Goal: Transaction & Acquisition: Purchase product/service

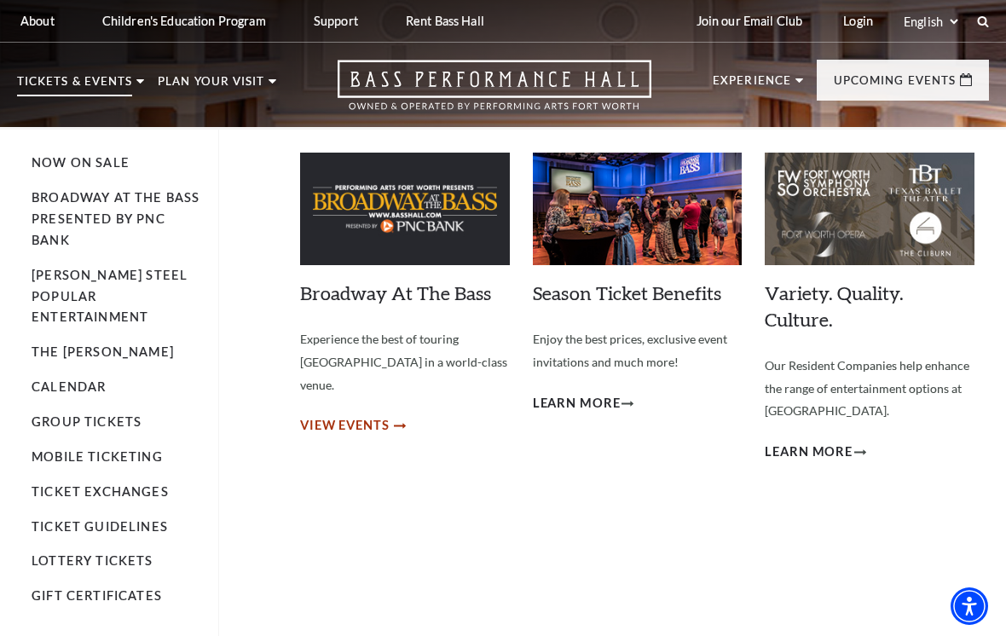
click at [364, 415] on span "View Events" at bounding box center [345, 425] width 90 height 21
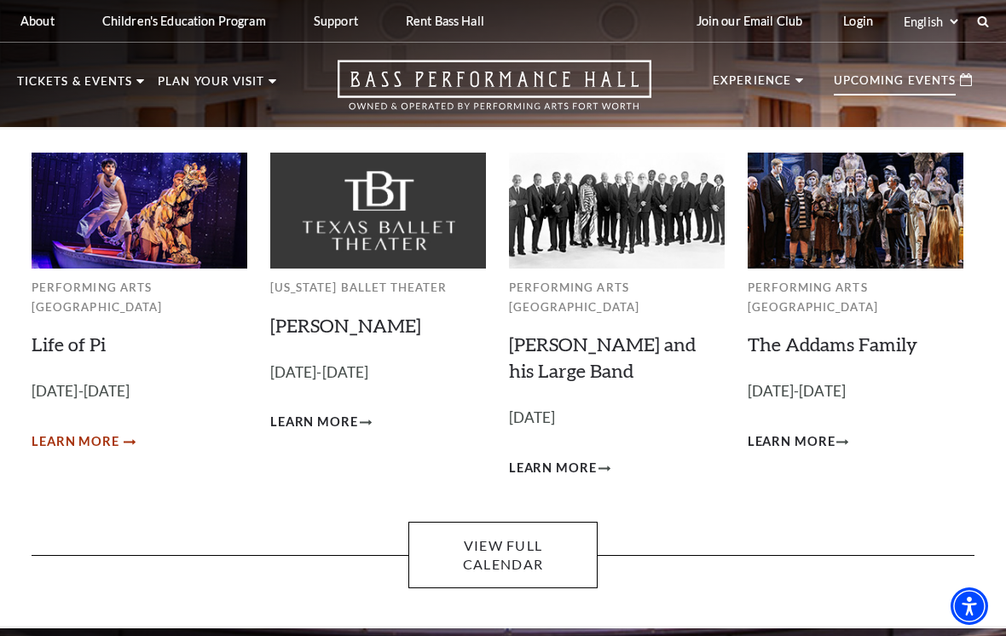
click at [108, 431] on span "Learn More" at bounding box center [76, 441] width 88 height 21
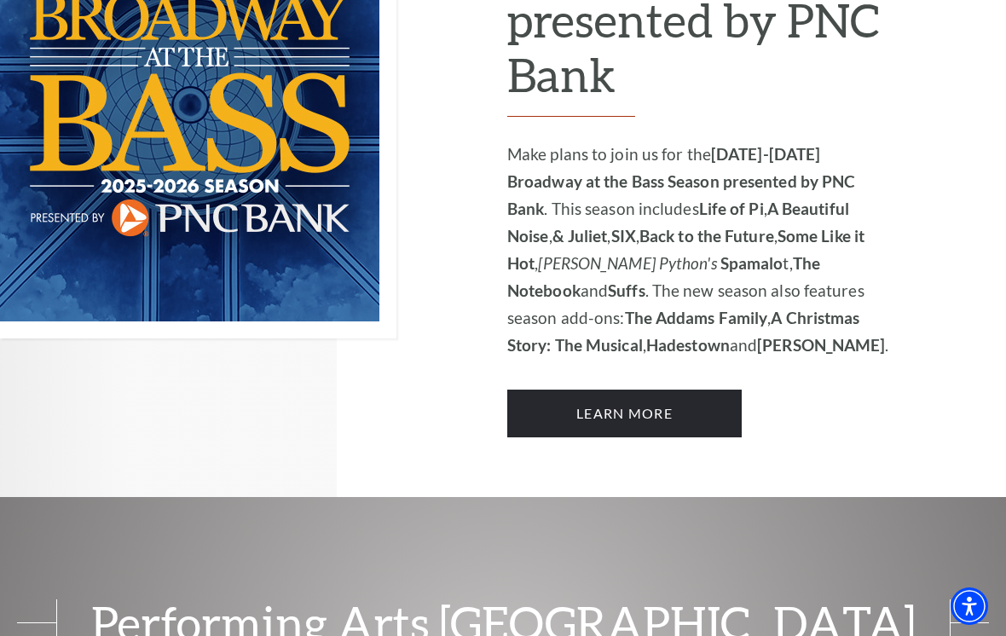
scroll to position [1340, 0]
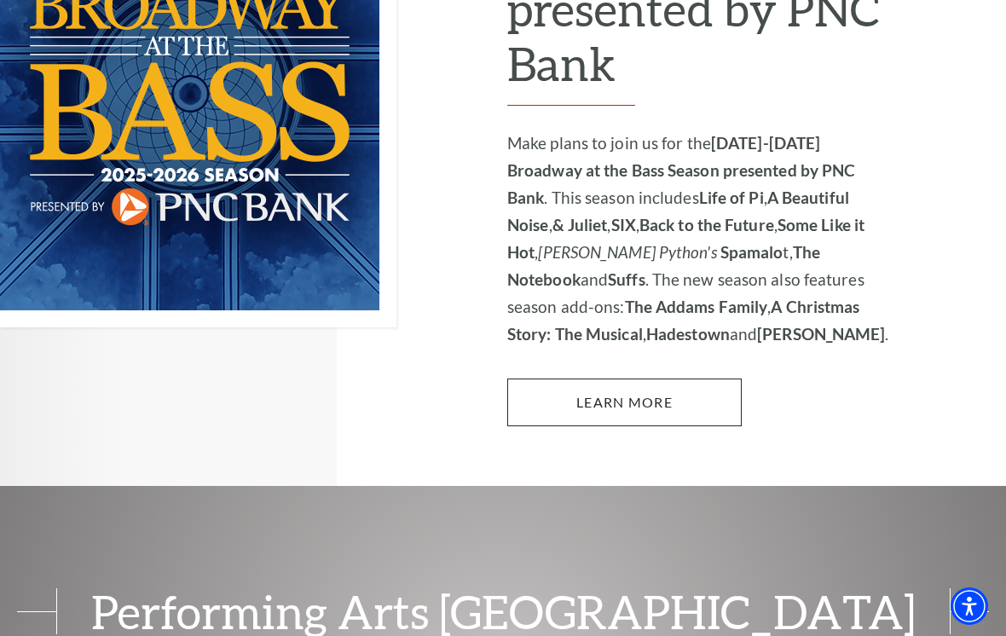
click at [670, 379] on link "Learn More" at bounding box center [624, 403] width 234 height 48
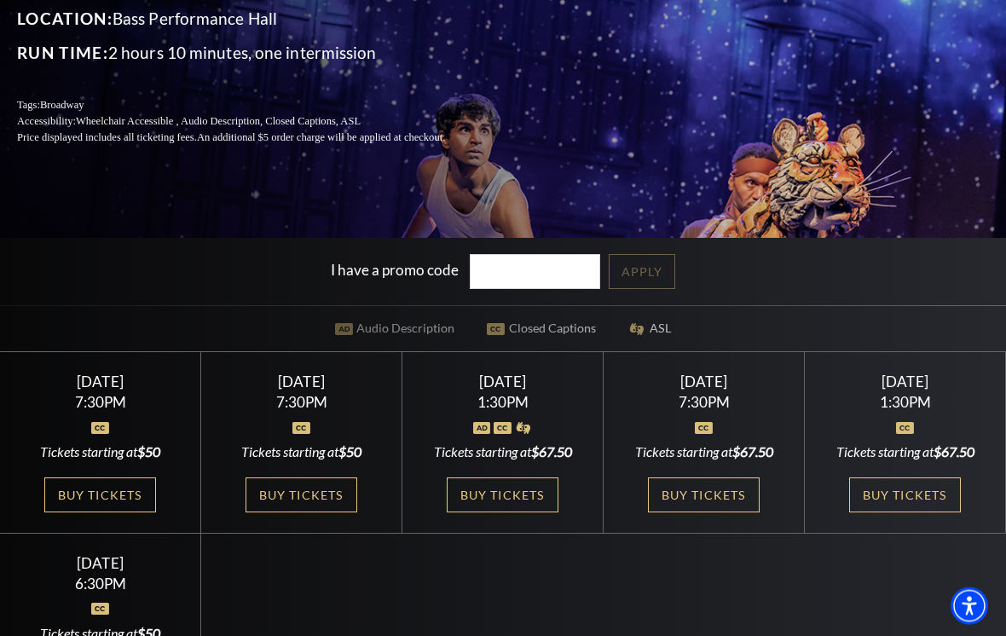
scroll to position [257, 0]
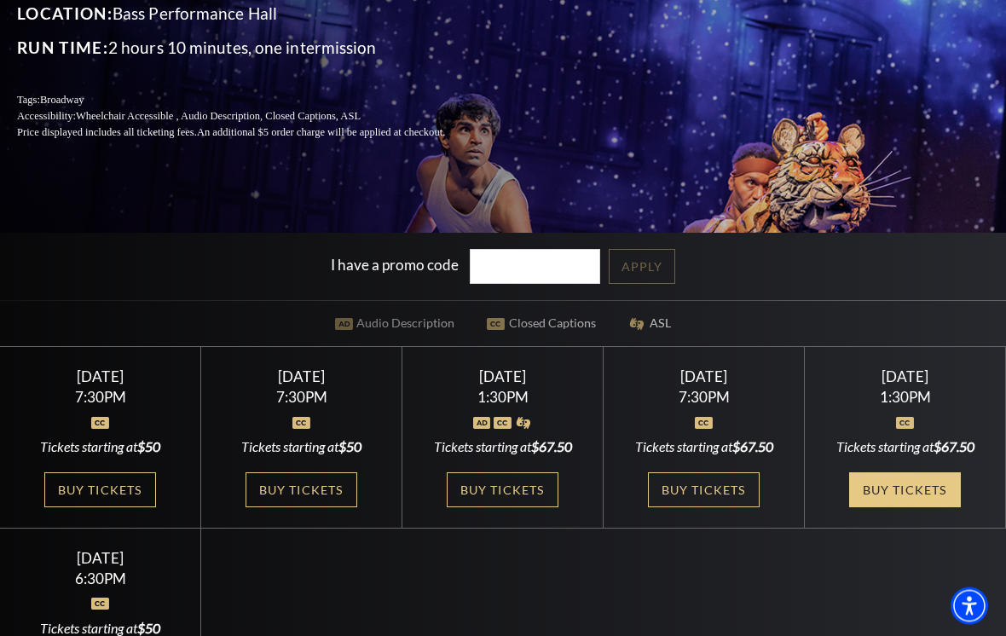
click at [922, 507] on link "Buy Tickets" at bounding box center [904, 490] width 111 height 35
click at [939, 480] on link "Buy Tickets" at bounding box center [904, 490] width 111 height 35
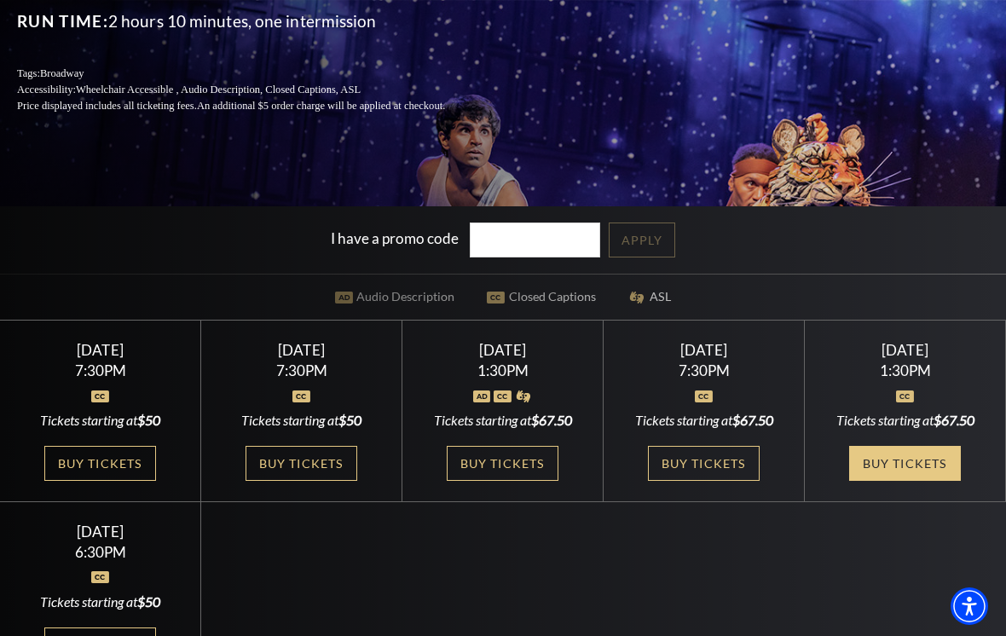
scroll to position [0, 0]
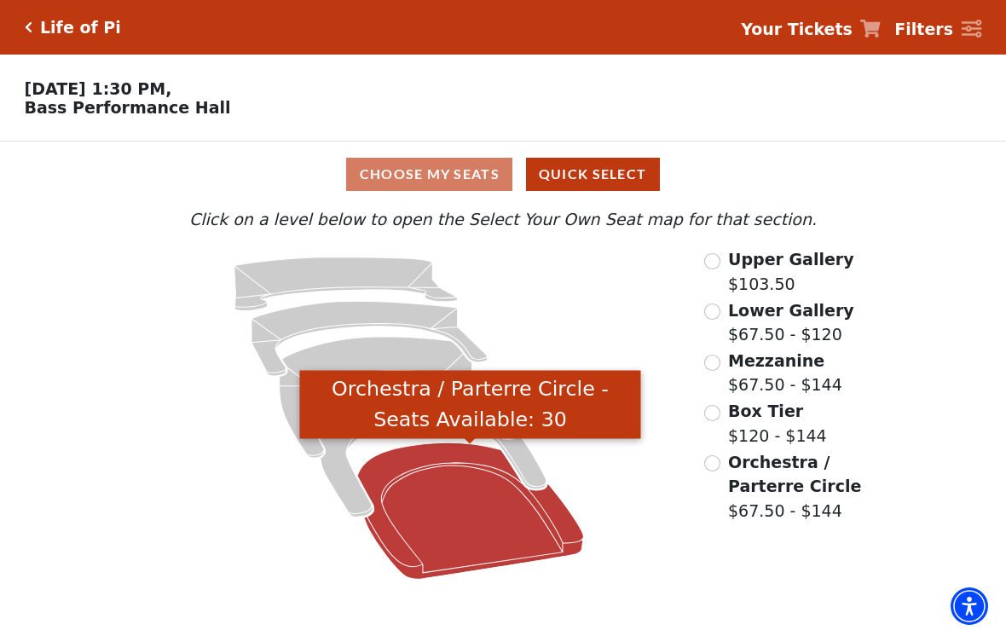
click at [429, 450] on icon "Orchestra / Parterre Circle - Seats Available: 30" at bounding box center [470, 511] width 226 height 136
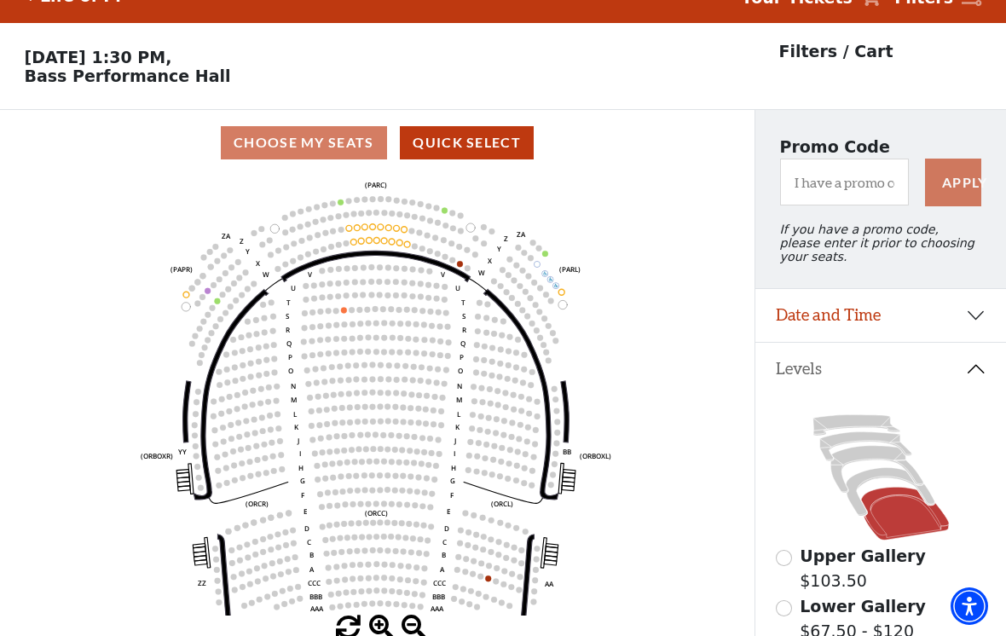
scroll to position [79, 0]
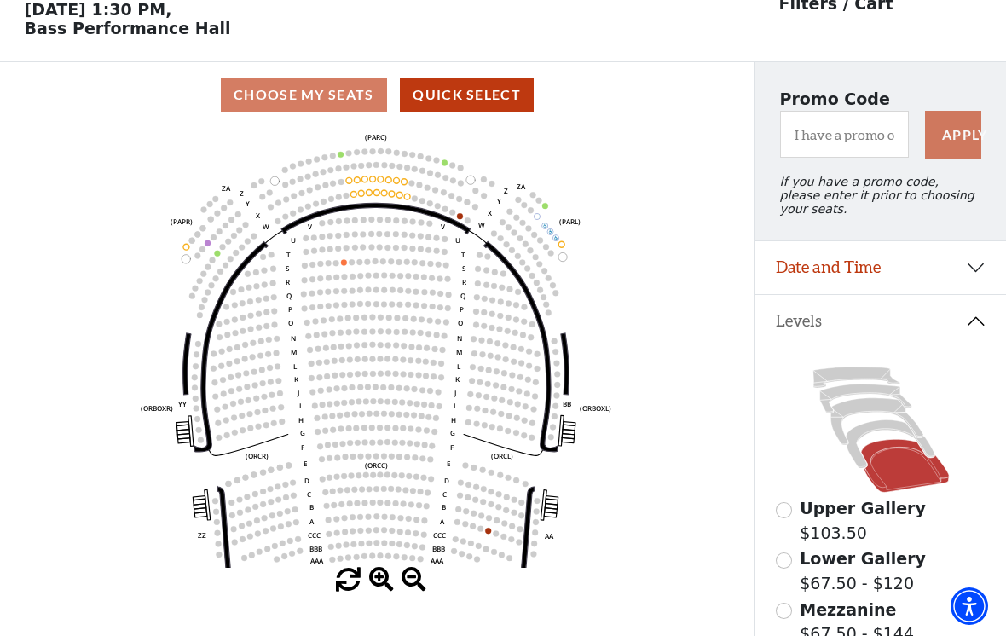
click at [977, 264] on button "Date and Time" at bounding box center [880, 267] width 251 height 53
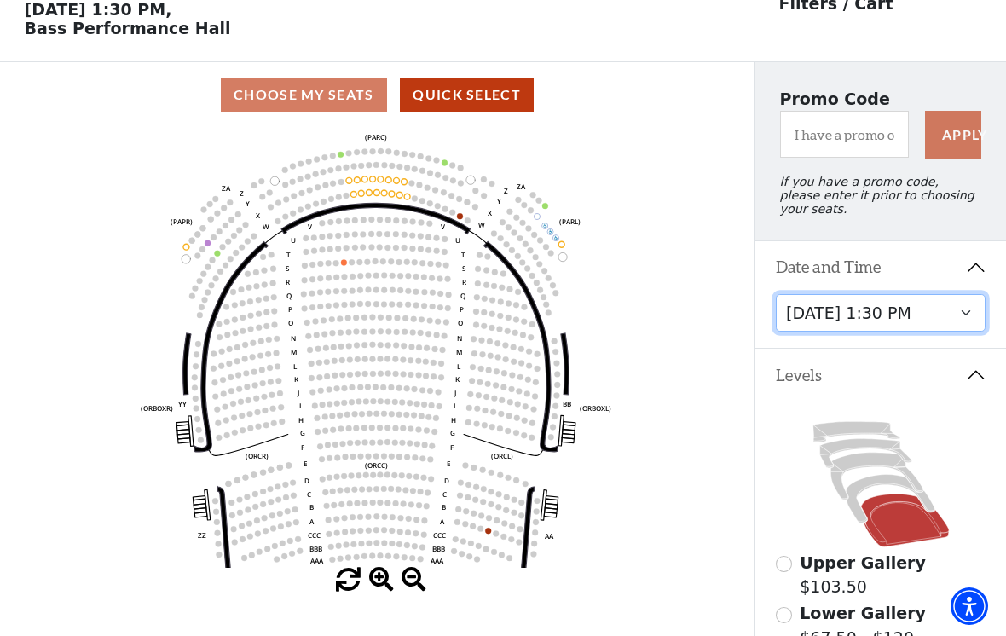
click at [975, 315] on select "[DATE] 7:30 PM [DATE] 7:30 PM [DATE] 1:30 PM [DATE] 7:30 PM [DATE] 1:30 PM [DAT…" at bounding box center [881, 313] width 211 height 38
click at [960, 315] on select "[DATE] 7:30 PM [DATE] 7:30 PM [DATE] 1:30 PM [DATE] 7:30 PM [DATE] 1:30 PM [DAT…" at bounding box center [881, 313] width 211 height 38
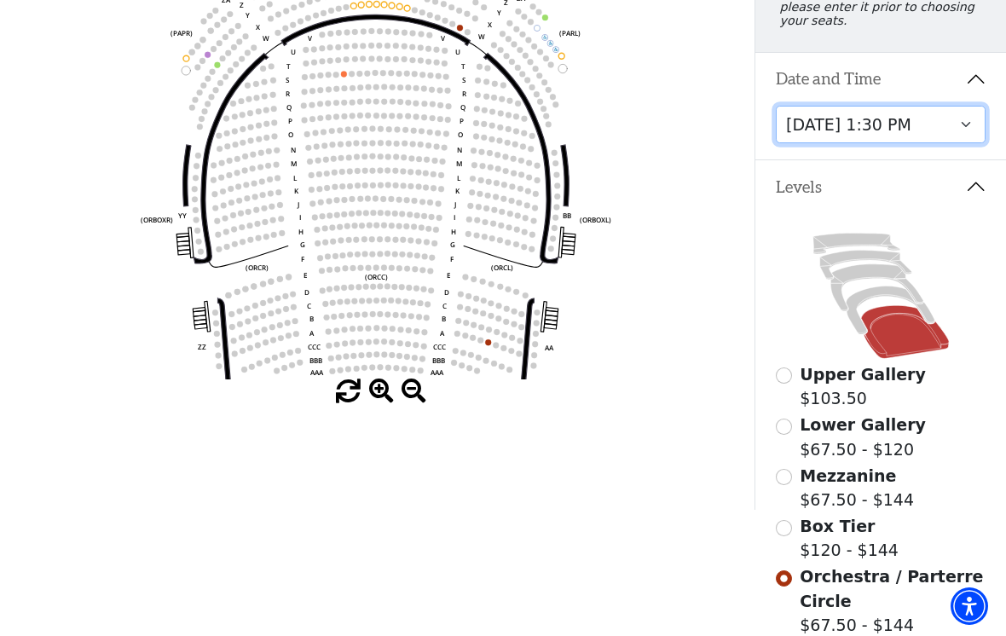
scroll to position [267, 0]
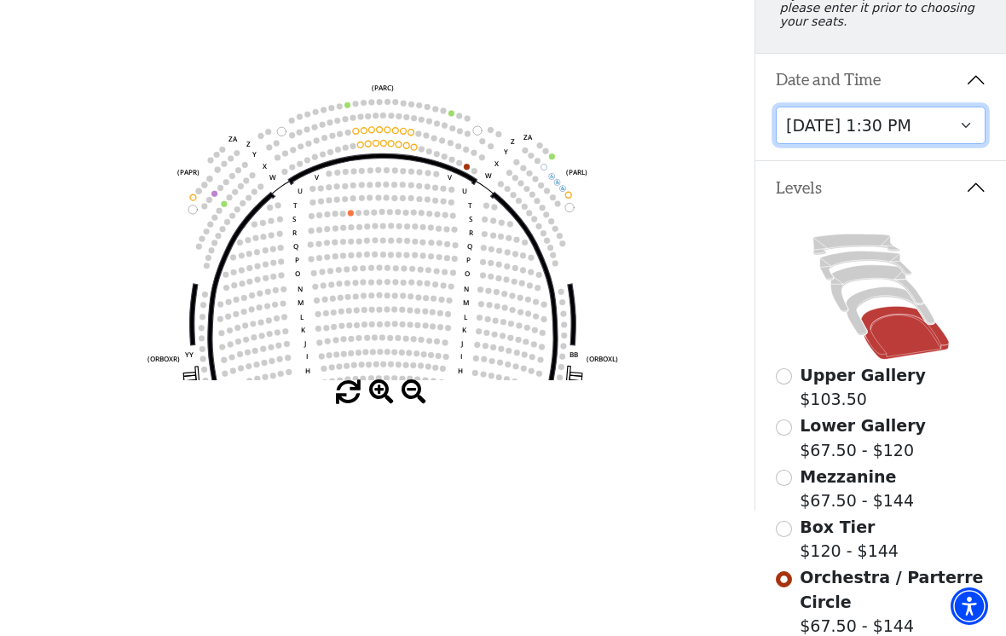
click at [449, 143] on circle at bounding box center [451, 143] width 6 height 6
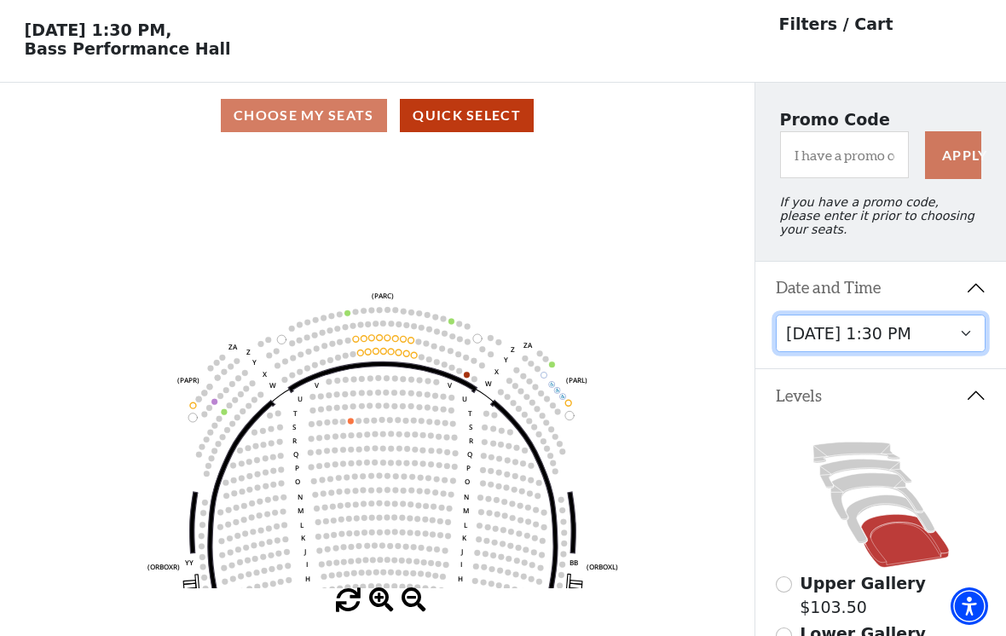
scroll to position [58, 0]
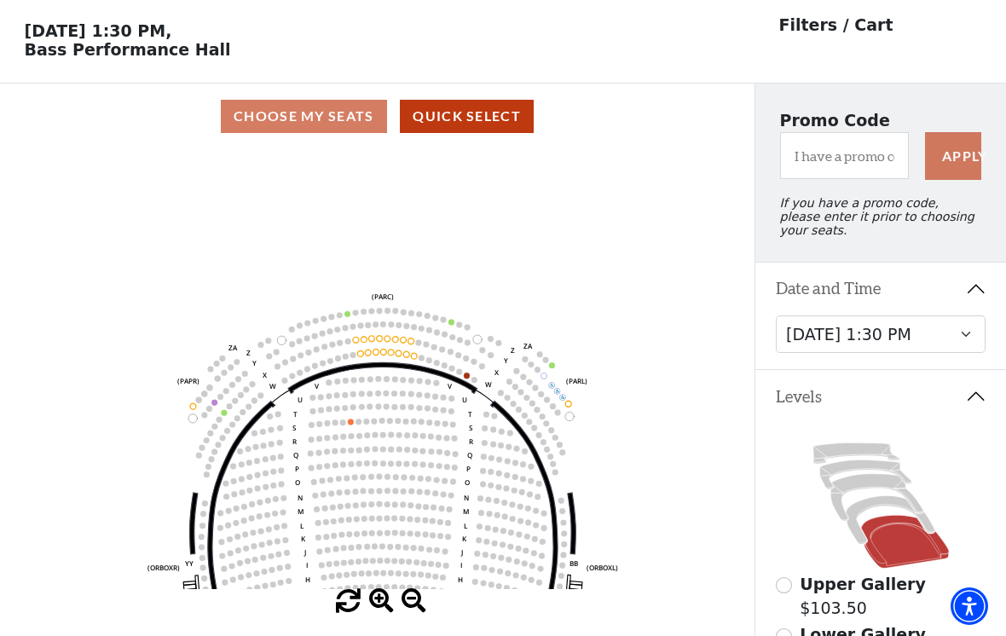
click at [332, 122] on div "Choose My Seats Quick Select" at bounding box center [377, 116] width 755 height 33
click at [338, 122] on div "Choose My Seats Quick Select" at bounding box center [377, 117] width 755 height 33
click at [361, 116] on div "Choose My Seats Quick Select" at bounding box center [377, 117] width 755 height 33
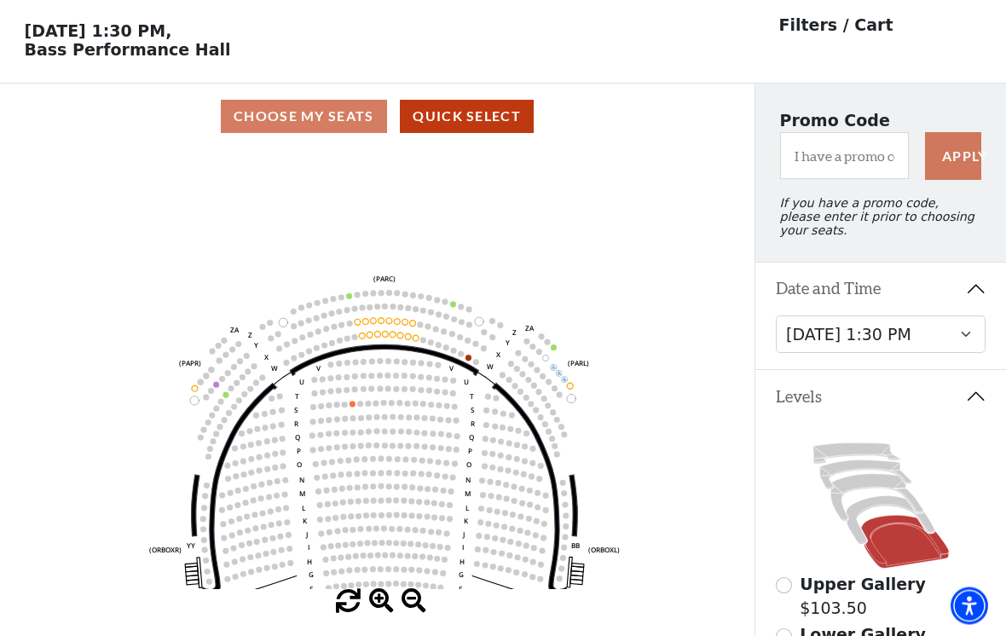
scroll to position [58, 0]
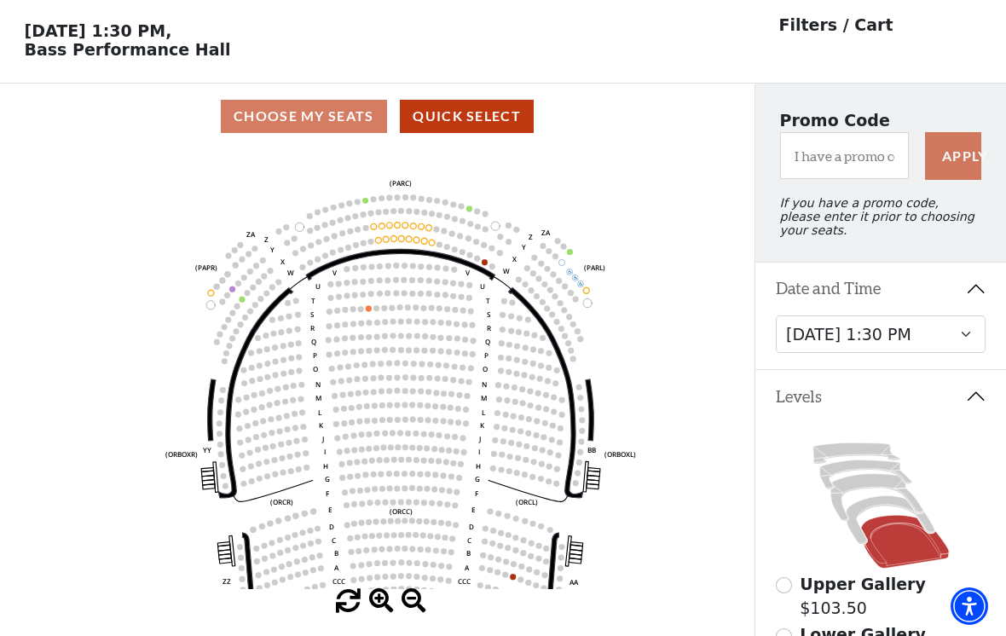
click at [383, 614] on span at bounding box center [381, 601] width 25 height 25
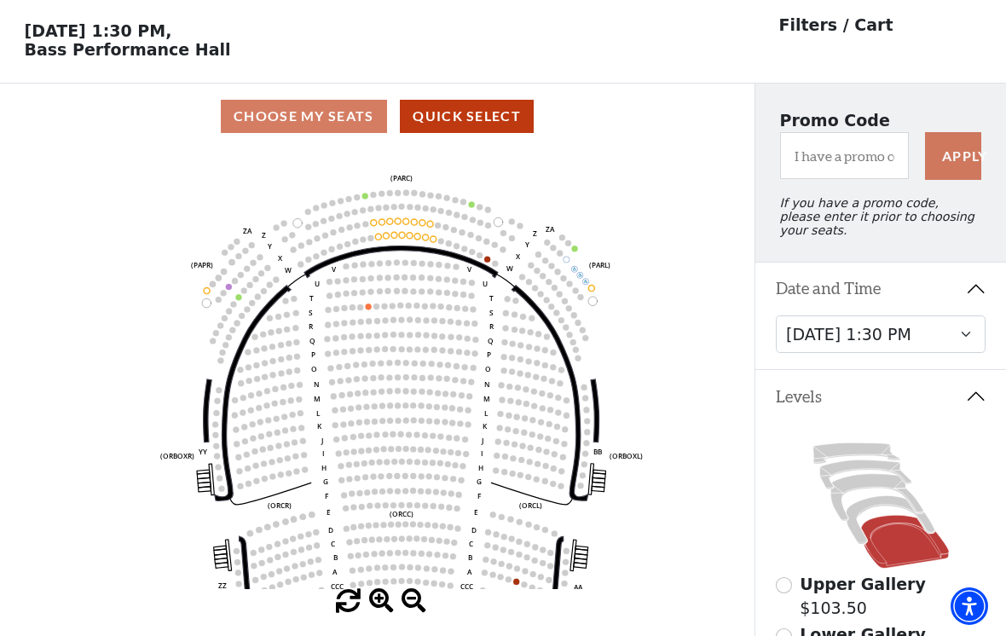
click at [386, 614] on span at bounding box center [381, 601] width 25 height 25
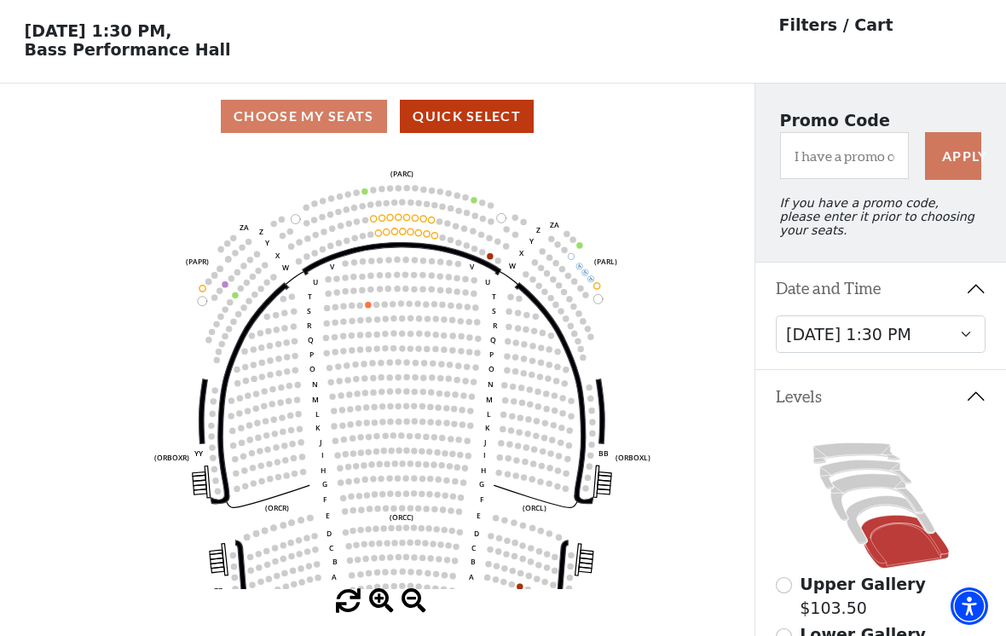
click at [385, 614] on span at bounding box center [381, 601] width 25 height 25
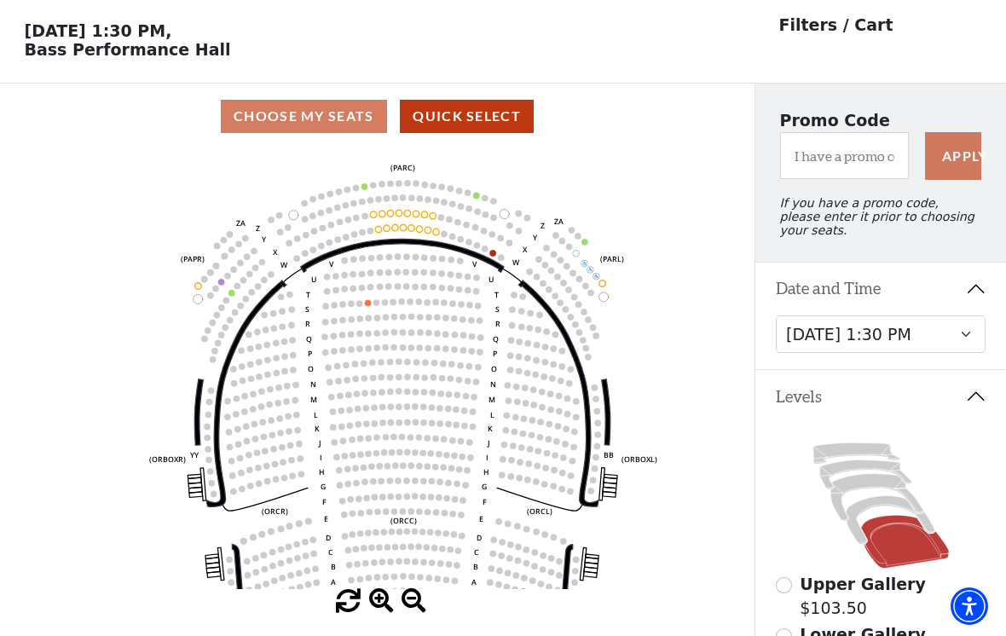
click at [387, 614] on span at bounding box center [381, 601] width 25 height 25
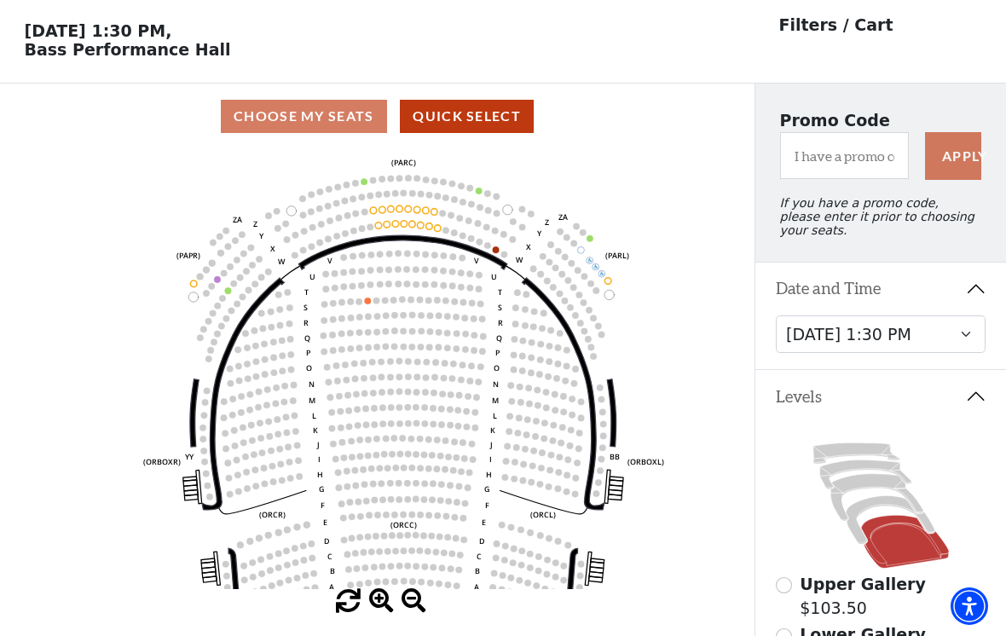
click at [389, 614] on span at bounding box center [381, 601] width 25 height 25
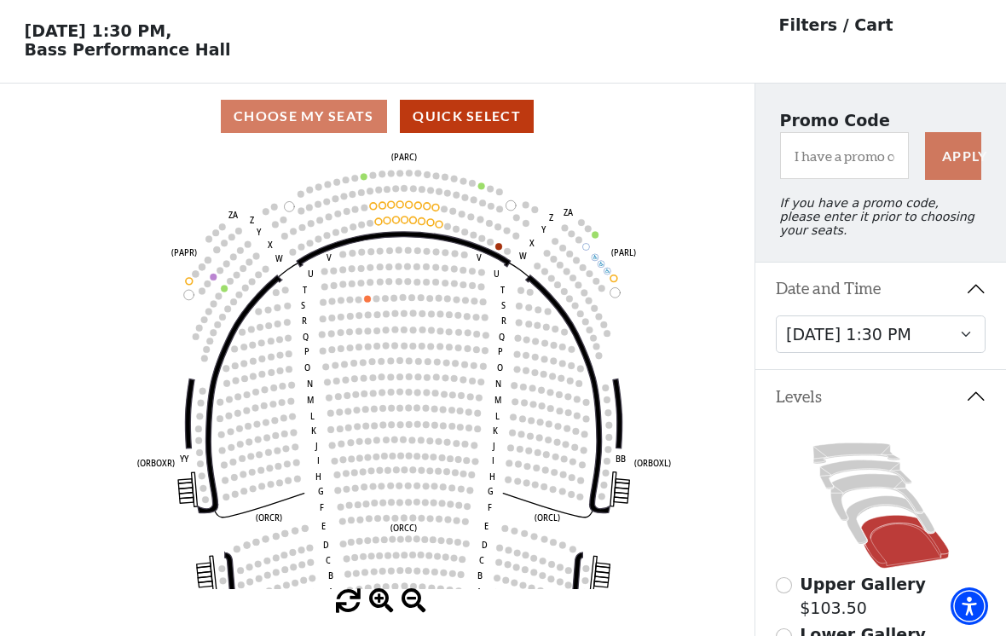
click at [388, 614] on span at bounding box center [381, 601] width 25 height 25
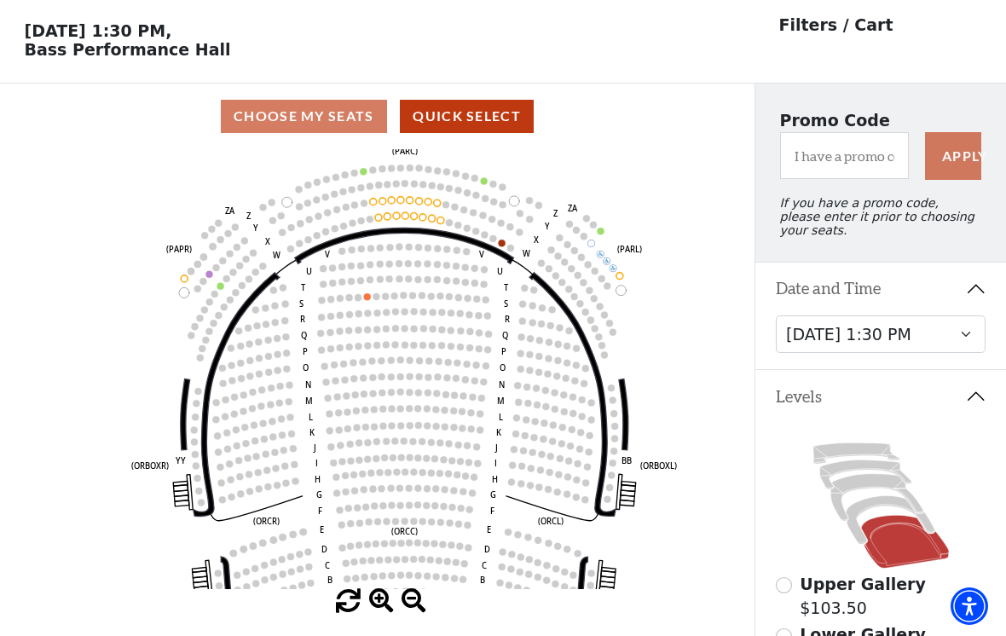
click at [389, 614] on span at bounding box center [381, 601] width 25 height 25
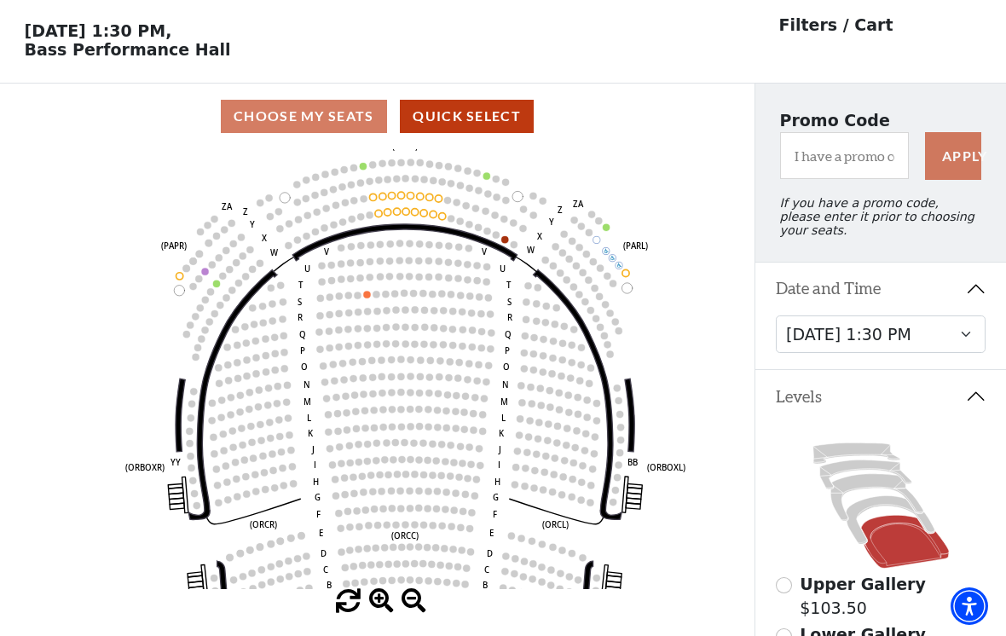
click at [387, 614] on span at bounding box center [381, 601] width 25 height 25
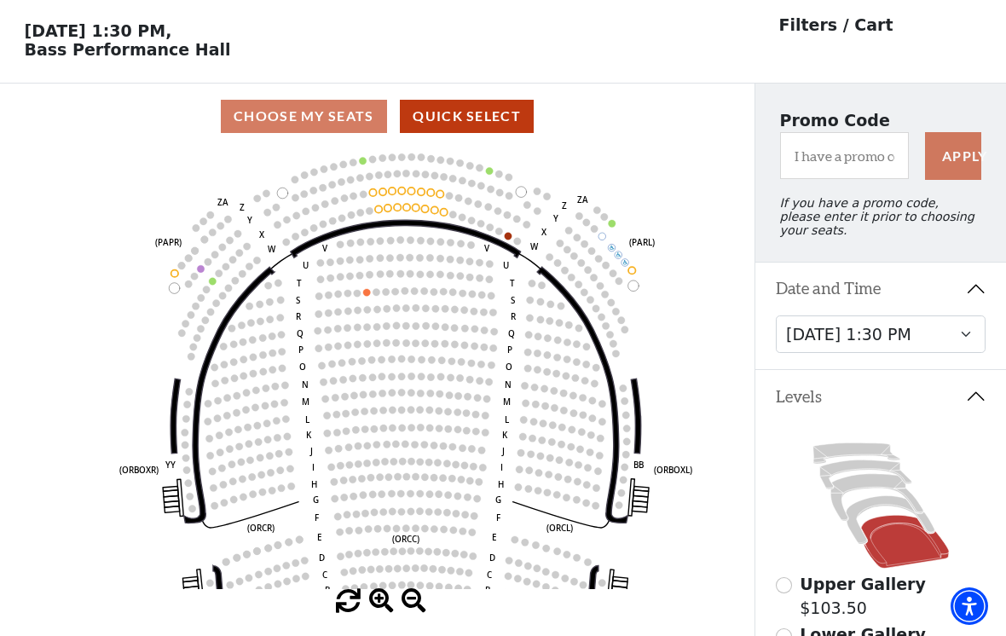
click at [388, 614] on span at bounding box center [381, 601] width 25 height 25
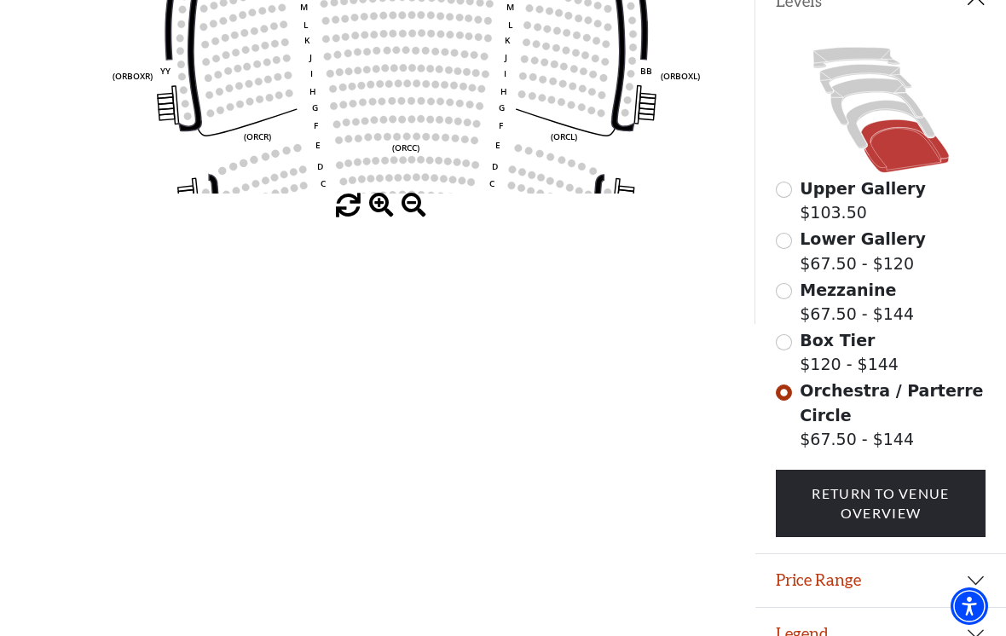
scroll to position [454, 27]
click at [955, 630] on img "Accessibility Menu" at bounding box center [969, 606] width 47 height 47
click at [790, 618] on button "Legend" at bounding box center [880, 634] width 251 height 53
click at [788, 628] on button "Legend" at bounding box center [880, 634] width 251 height 53
click at [797, 633] on button "Legend" at bounding box center [880, 634] width 251 height 53
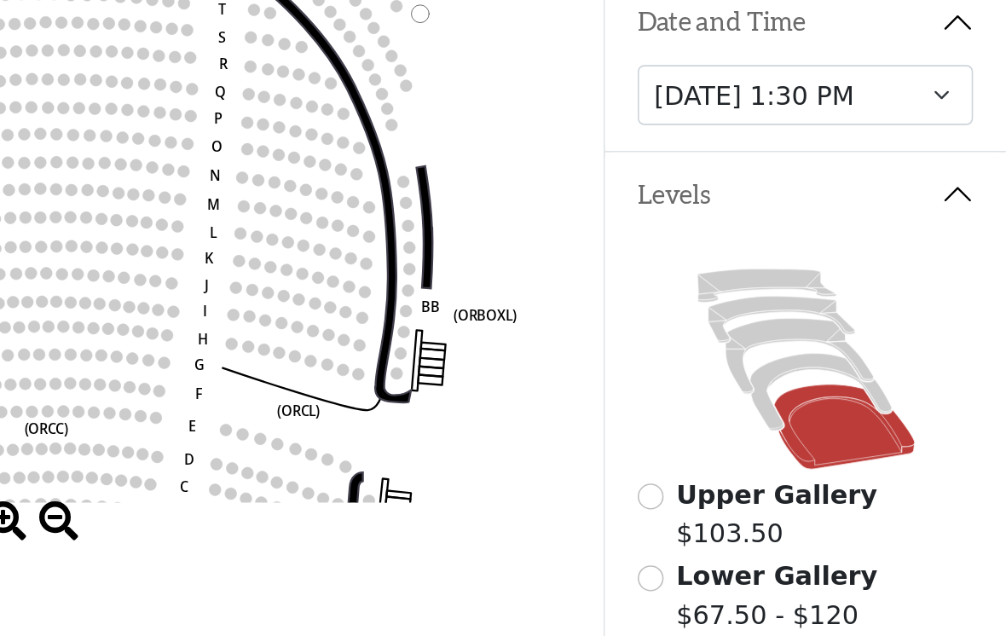
scroll to position [328, 27]
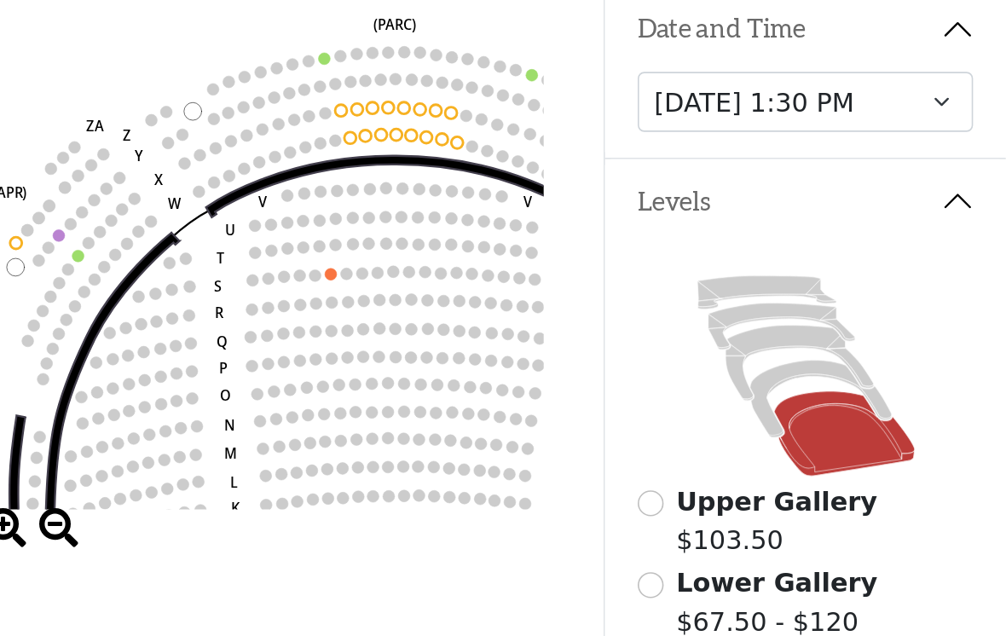
click at [259, 72] on icon "Left (ORPITL) Right (ORPITR) Center (ORPITC) ZZ AA YY BB ZA ZA (ORCL) (ORCR) (O…" at bounding box center [378, 99] width 680 height 440
click at [665, 73] on circle at bounding box center [669, 73] width 8 height 8
click at [665, 72] on circle at bounding box center [669, 73] width 8 height 8
click at [665, 73] on circle at bounding box center [669, 73] width 8 height 8
click at [665, 72] on circle at bounding box center [669, 73] width 8 height 8
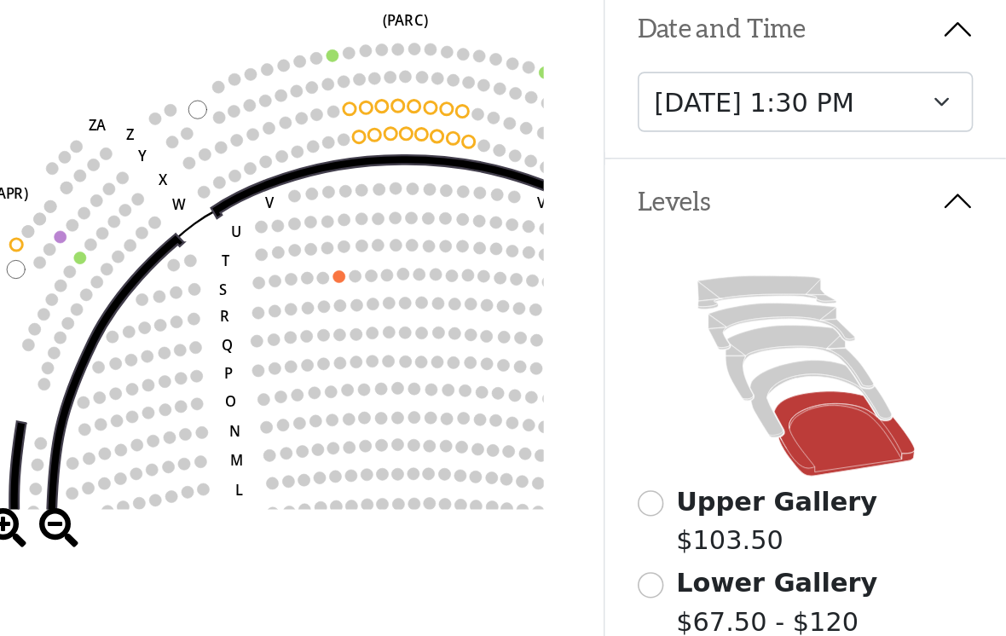
click at [662, 73] on circle at bounding box center [666, 70] width 8 height 8
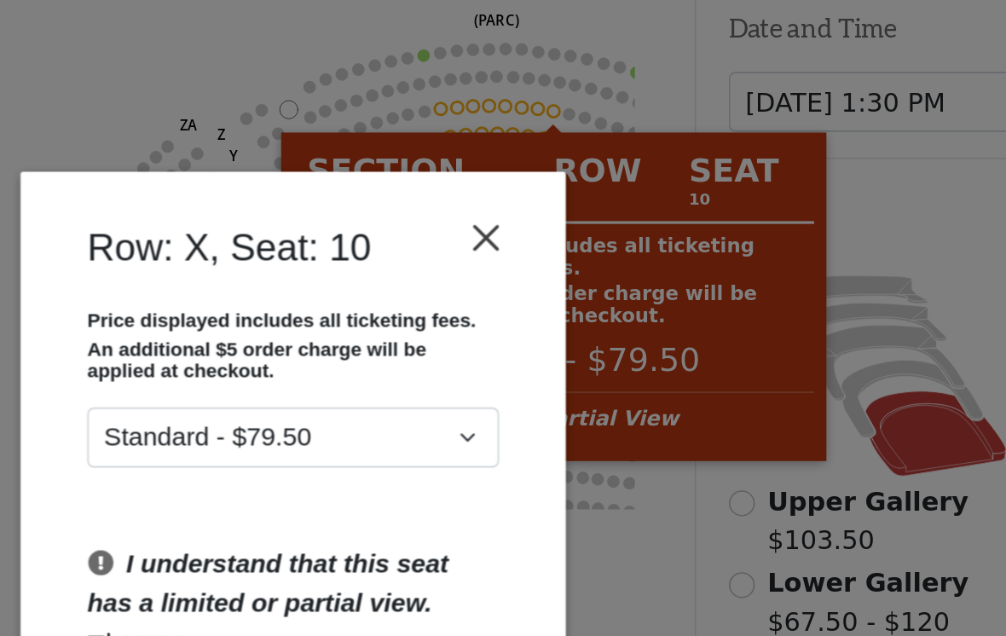
click at [608, 142] on button "Close" at bounding box center [624, 149] width 32 height 32
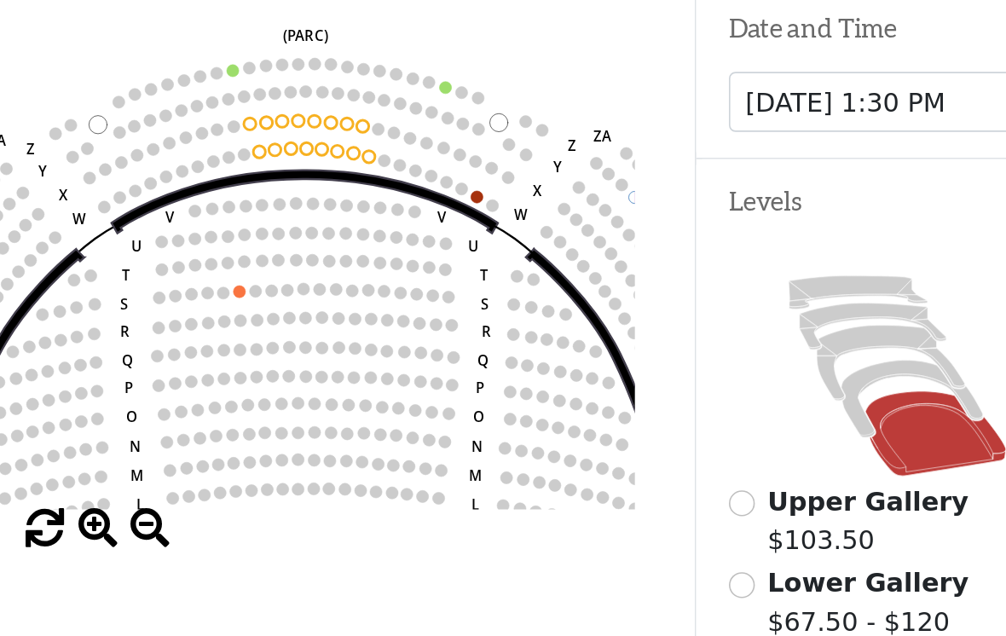
click at [245, 181] on icon "Left (ORPITL) Right (ORPITR) Center (ORPITC) ZZ AA YY BB ZA ZA (ORCL) (ORCR) (O…" at bounding box center [378, 99] width 680 height 440
click at [260, 54] on icon "Left (ORPITL) Right (ORPITR) Center (ORPITC) ZZ AA YY BB ZA ZA (ORCL) (ORCR) (O…" at bounding box center [378, 99] width 680 height 440
click at [257, 56] on icon "Left (ORPITL) Right (ORPITR) Center (ORPITC) ZZ AA YY BB ZA ZA (ORCL) (ORCR) (O…" at bounding box center [378, 99] width 680 height 440
click at [605, 59] on circle at bounding box center [609, 58] width 8 height 8
click at [261, 54] on icon "Left (ORPITL) Right (ORPITR) Center (ORPITC) ZZ AA YY BB ZA ZA (ORCL) (ORCR) (O…" at bounding box center [378, 99] width 680 height 440
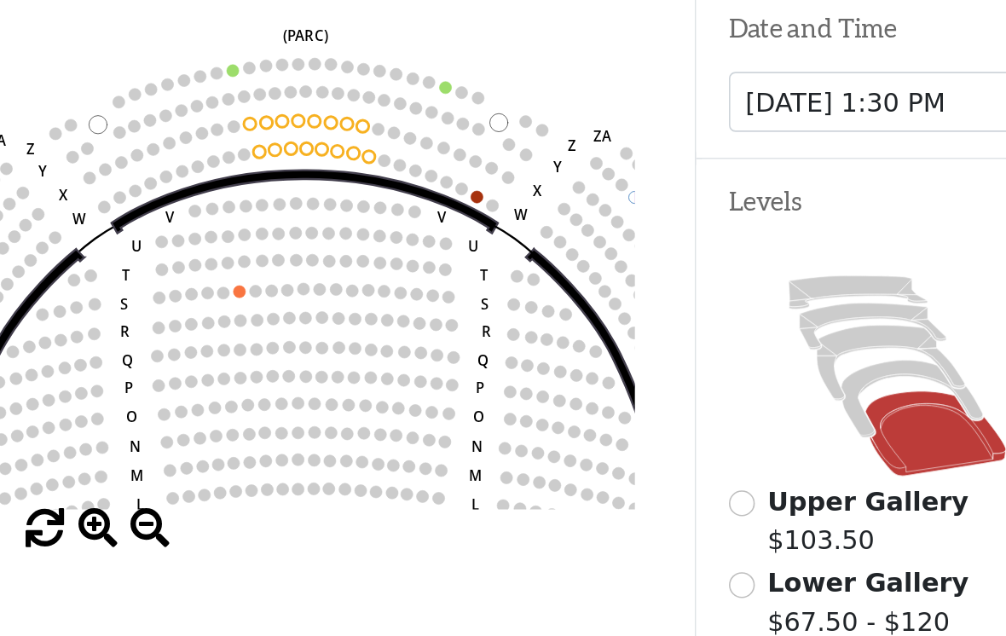
click at [605, 59] on circle at bounding box center [609, 58] width 8 height 8
click at [267, 60] on icon "Left (ORPITL) Right (ORPITR) Center (ORPITC) ZZ AA YY BB ZA ZA (ORCL) (ORCR) (O…" at bounding box center [378, 99] width 680 height 440
click at [605, 61] on circle at bounding box center [609, 58] width 8 height 8
click at [595, 57] on circle at bounding box center [599, 55] width 8 height 8
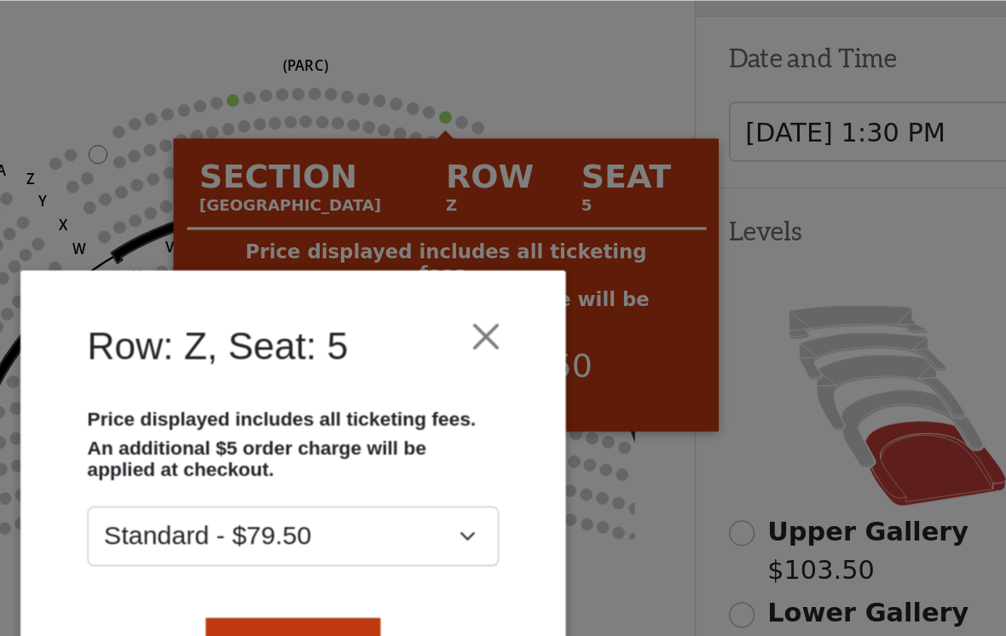
scroll to position [309, 27]
click at [608, 205] on button "Close" at bounding box center [624, 210] width 32 height 32
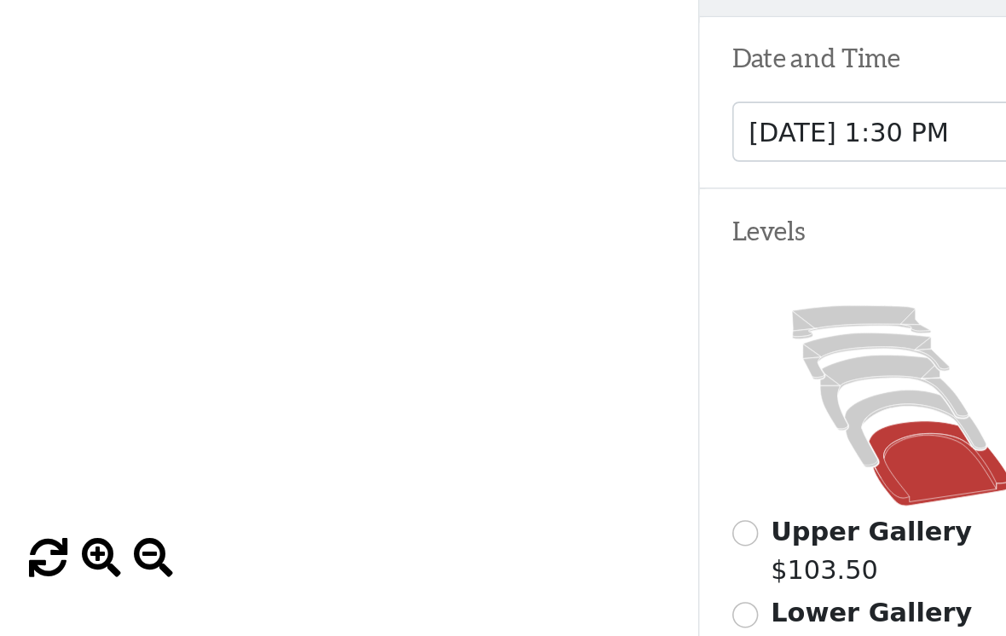
click at [269, 207] on icon "Left (ORPITL) Right (ORPITR) Center (ORPITC) ZZ AA YY BB ZA ZA (ORCL) (ORCR) (O…" at bounding box center [378, 118] width 680 height 440
